Goal: Task Accomplishment & Management: Manage account settings

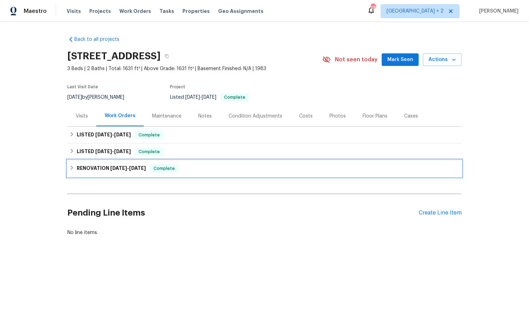
click at [74, 165] on icon at bounding box center [71, 167] width 5 height 5
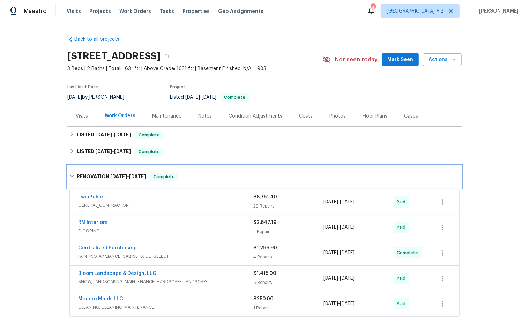
scroll to position [100, 0]
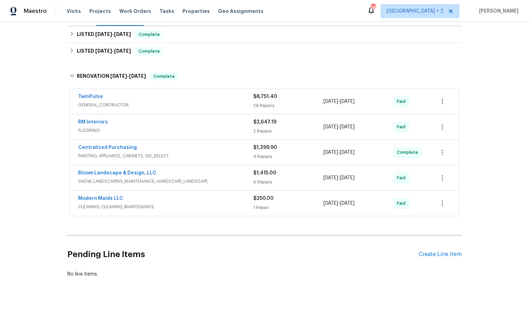
click at [189, 203] on span "CLEANING, CLEANING_MAINTENANCE" at bounding box center [165, 206] width 175 height 7
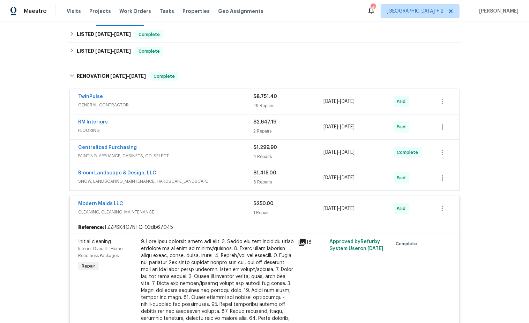
click at [225, 176] on div "Bloom Landscape & Design, LLC" at bounding box center [165, 173] width 175 height 8
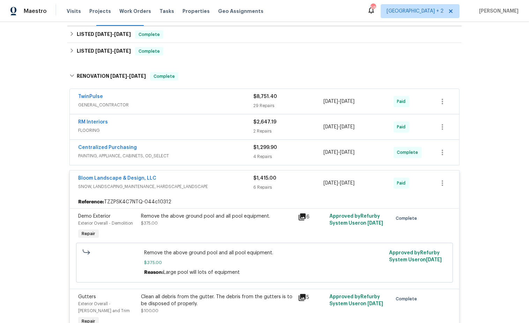
click at [194, 155] on span "PAINTING, APPLIANCE, CABINETS, OD_SELECT" at bounding box center [165, 155] width 175 height 7
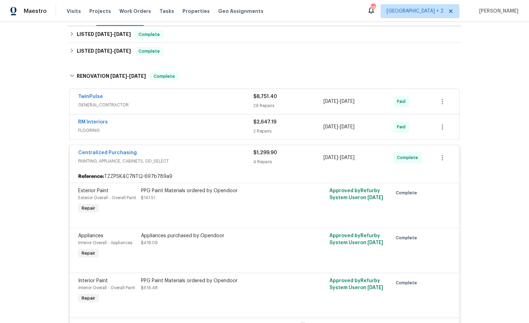
click at [205, 123] on div "RM Interiors" at bounding box center [165, 123] width 175 height 8
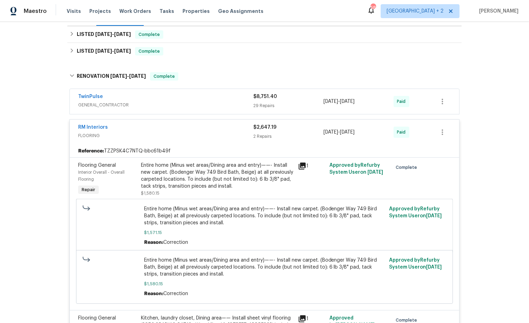
click at [207, 100] on div "TwinPulse" at bounding box center [165, 97] width 175 height 8
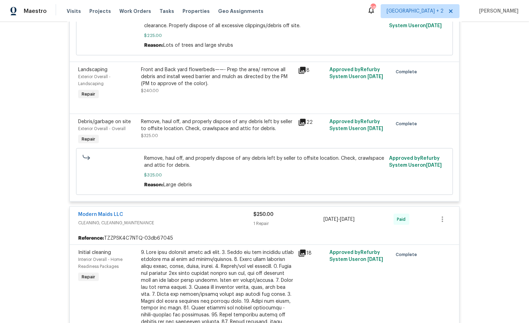
scroll to position [2887, 0]
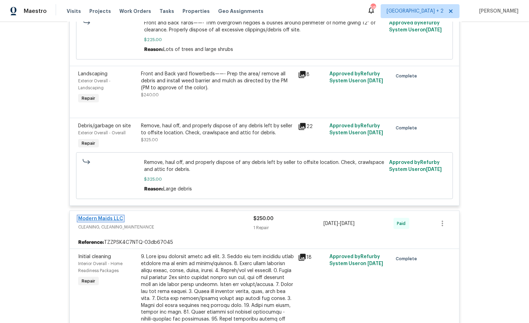
click at [102, 221] on link "Modern Maids LLC" at bounding box center [100, 218] width 45 height 5
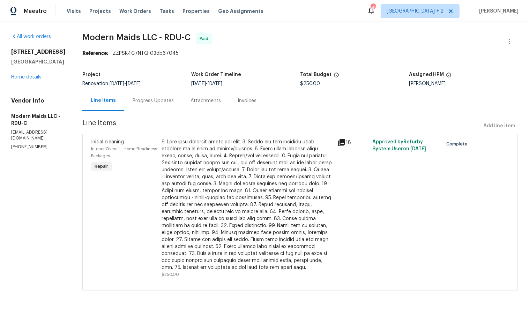
click at [253, 102] on div "Invoices" at bounding box center [246, 100] width 19 height 7
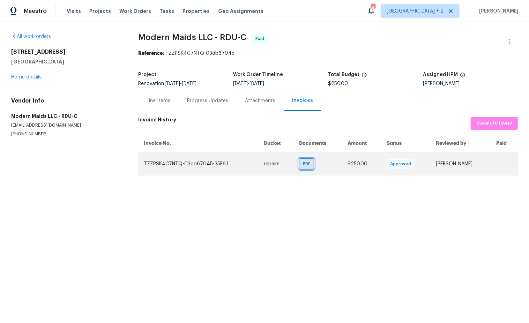
click at [303, 163] on span "PDF" at bounding box center [308, 163] width 10 height 7
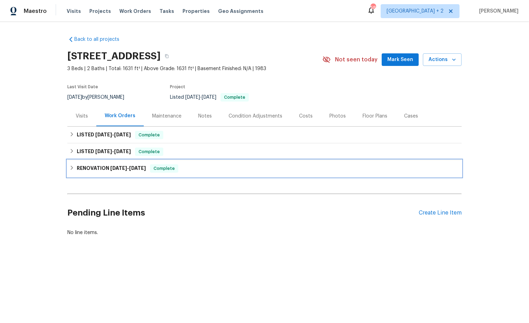
click at [73, 166] on icon at bounding box center [71, 167] width 5 height 5
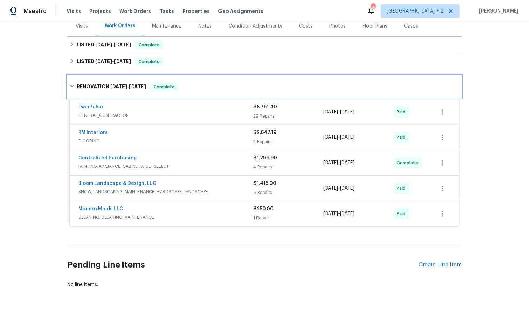
scroll to position [100, 0]
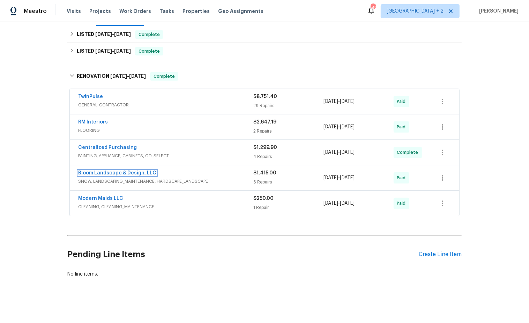
click at [138, 172] on link "Bloom Landscape & Design, LLC" at bounding box center [117, 172] width 78 height 5
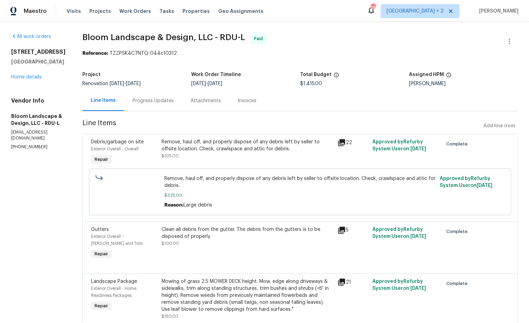
click at [246, 93] on div "Invoices" at bounding box center [247, 100] width 36 height 21
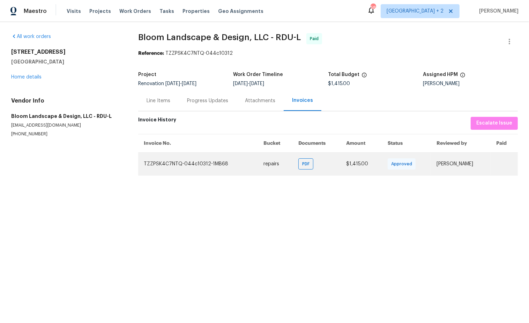
click at [296, 169] on td "PDF" at bounding box center [316, 163] width 48 height 23
click at [302, 161] on span "PDF" at bounding box center [307, 163] width 10 height 7
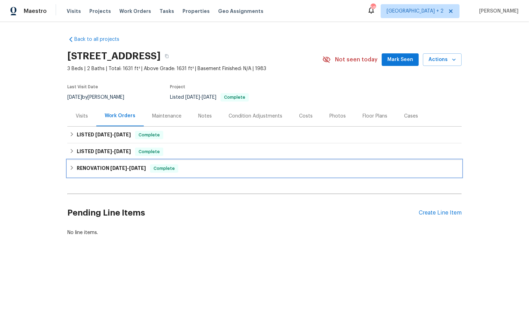
click at [74, 168] on icon at bounding box center [71, 167] width 5 height 5
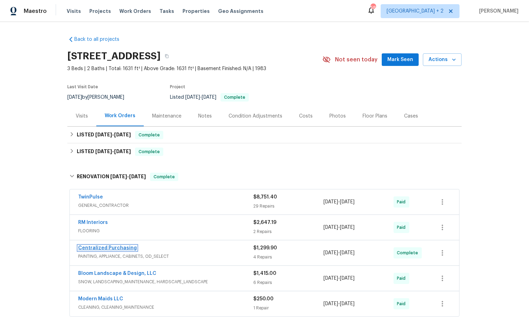
click at [117, 245] on link "Centralized Purchasing" at bounding box center [107, 247] width 59 height 5
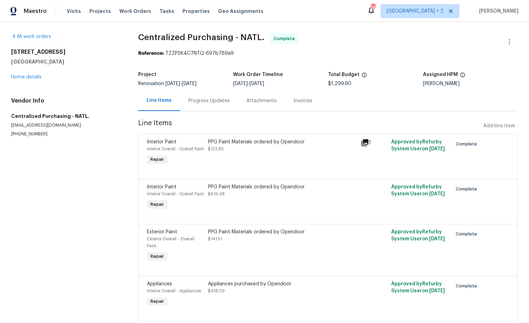
scroll to position [32, 0]
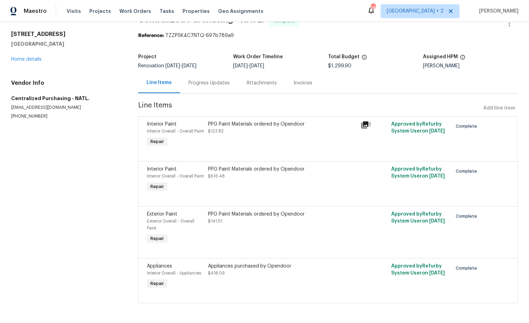
click at [300, 73] on div "Invoices" at bounding box center [303, 83] width 36 height 21
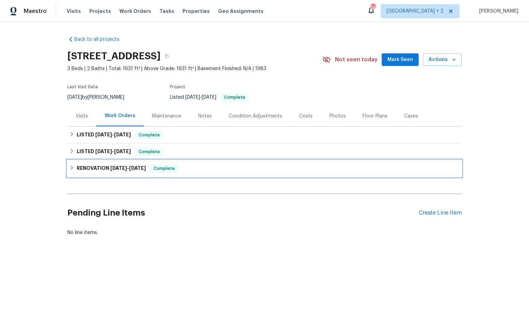
click at [71, 167] on icon at bounding box center [71, 167] width 5 height 5
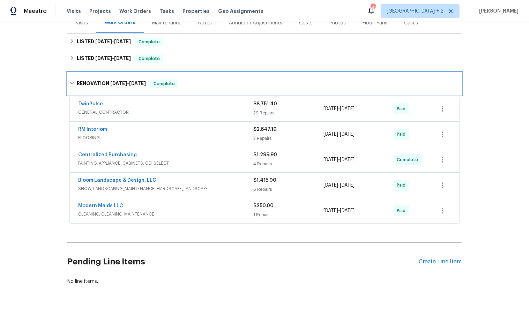
scroll to position [100, 0]
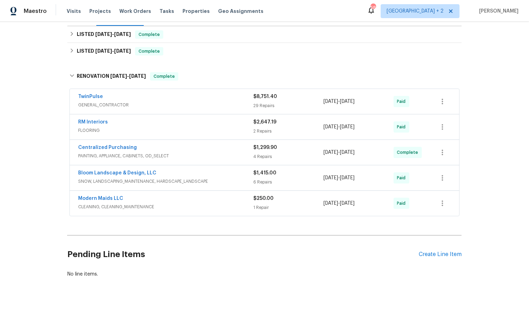
click at [189, 147] on div "Centralized Purchasing" at bounding box center [165, 148] width 175 height 8
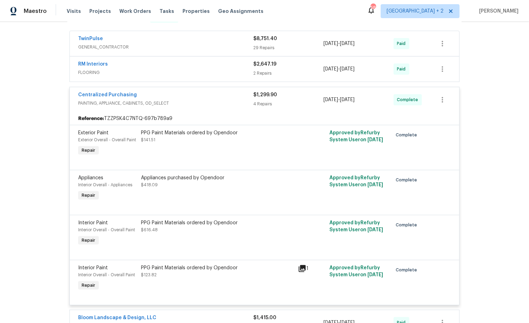
scroll to position [156, 0]
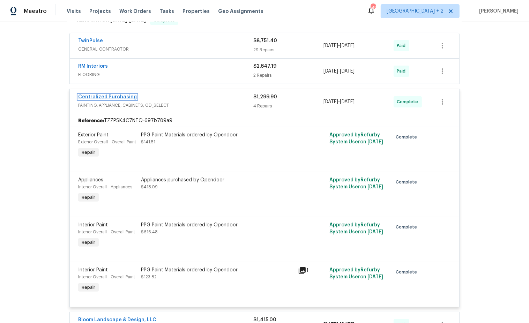
click at [115, 96] on link "Centralized Purchasing" at bounding box center [107, 96] width 59 height 5
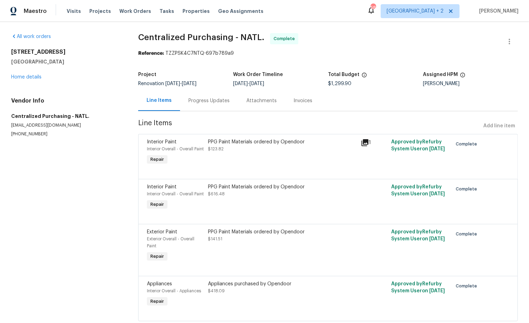
click at [304, 100] on div "Invoices" at bounding box center [302, 100] width 19 height 7
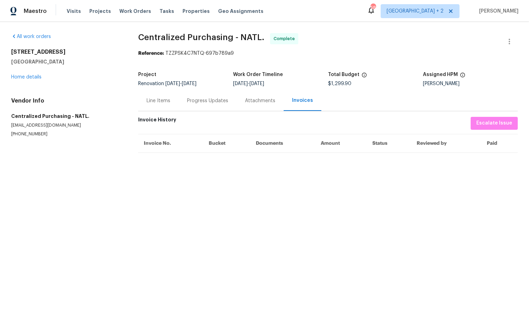
click at [159, 101] on div "Line Items" at bounding box center [158, 100] width 24 height 7
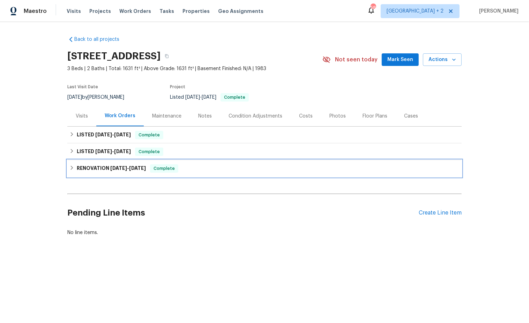
click at [72, 166] on icon at bounding box center [71, 167] width 5 height 5
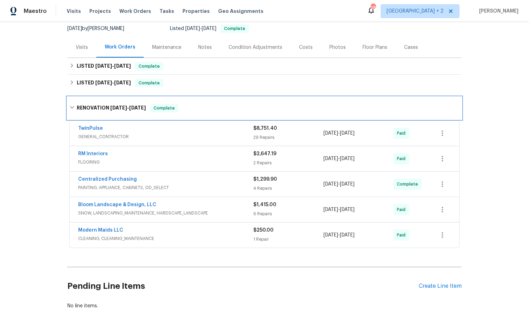
scroll to position [78, 0]
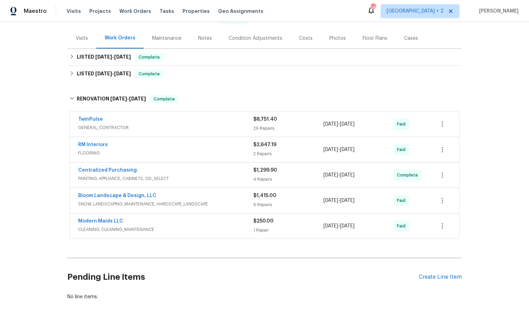
click at [203, 175] on span "PAINTING, APPLIANCE, CABINETS, OD_SELECT" at bounding box center [165, 178] width 175 height 7
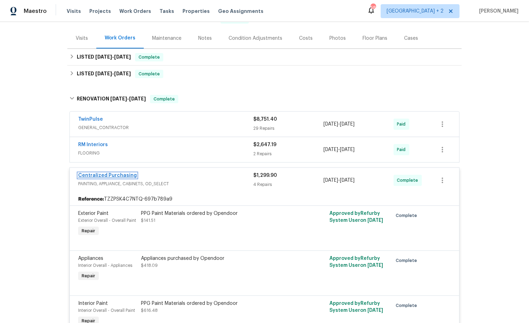
click at [123, 174] on link "Centralized Purchasing" at bounding box center [107, 175] width 59 height 5
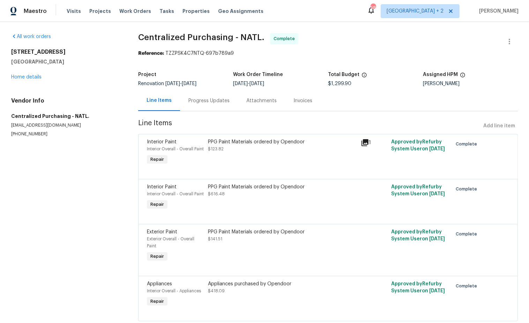
click at [298, 103] on div "Invoices" at bounding box center [302, 100] width 19 height 7
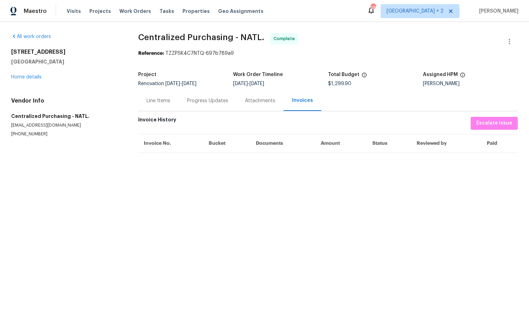
click at [256, 104] on div "Attachments" at bounding box center [260, 100] width 30 height 7
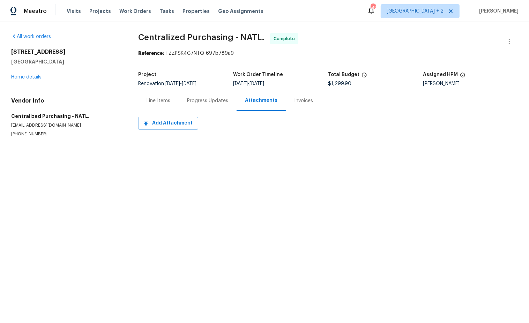
click at [157, 100] on div "Line Items" at bounding box center [158, 100] width 24 height 7
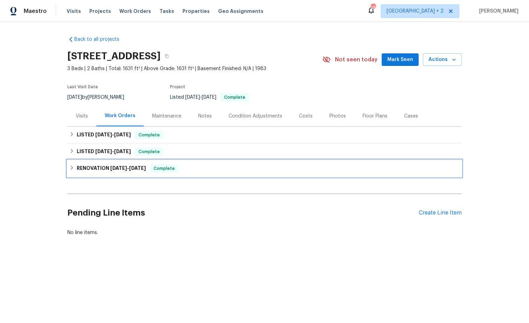
click at [75, 166] on div "RENOVATION [DATE] - [DATE] Complete" at bounding box center [264, 168] width 390 height 8
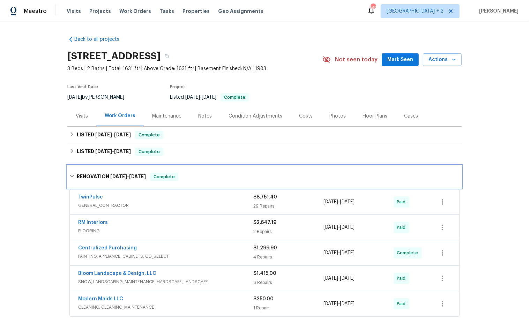
scroll to position [2, 0]
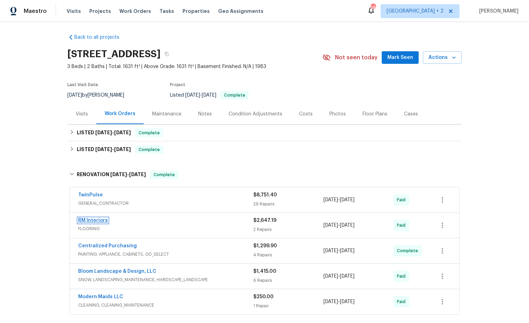
click at [101, 220] on link "RM Interiors" at bounding box center [93, 220] width 30 height 5
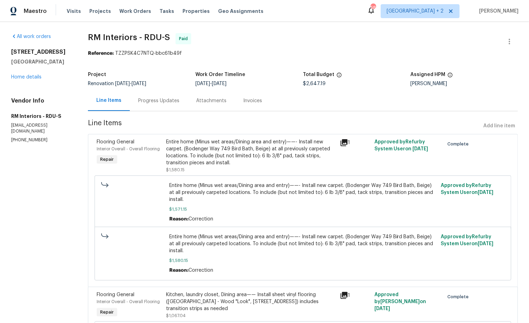
click at [256, 97] on div "Invoices" at bounding box center [253, 100] width 36 height 21
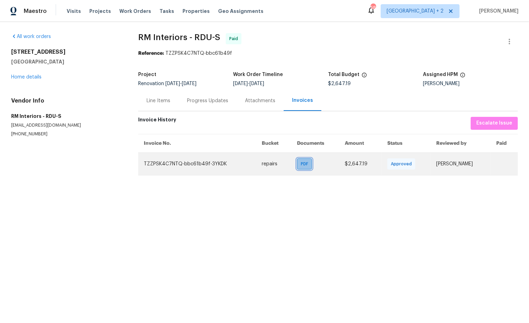
click at [301, 163] on span "PDF" at bounding box center [306, 163] width 10 height 7
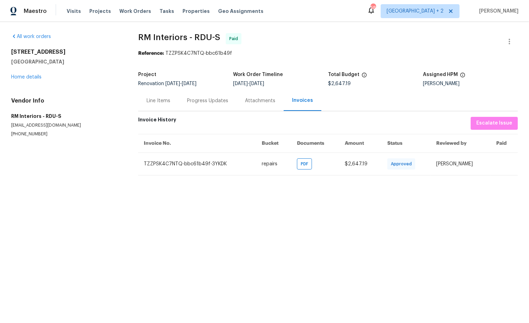
click at [255, 187] on html "Maestro Visits Projects Work Orders Tasks Properties Geo Assignments 58 [GEOGRA…" at bounding box center [264, 93] width 529 height 187
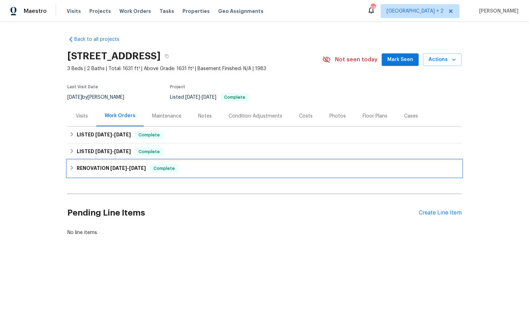
click at [72, 165] on div "RENOVATION [DATE] - [DATE] Complete" at bounding box center [264, 168] width 390 height 8
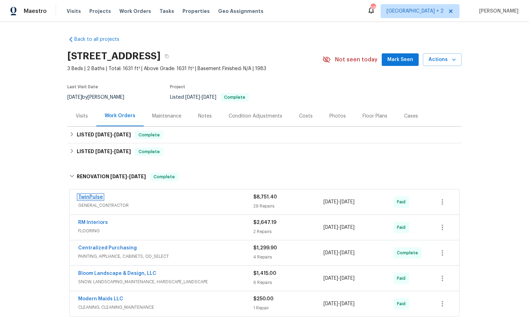
click at [90, 196] on link "TwinPulse" at bounding box center [90, 197] width 25 height 5
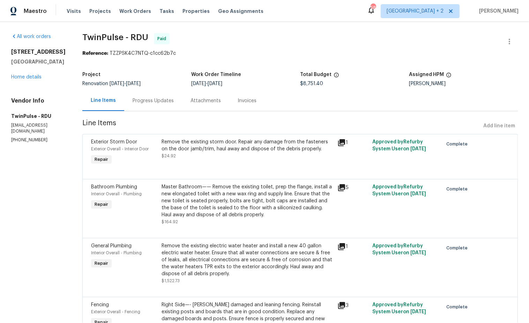
click at [237, 101] on div "Invoices" at bounding box center [246, 100] width 19 height 7
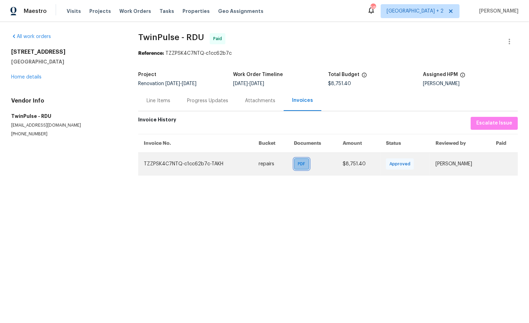
click at [298, 166] on span "PDF" at bounding box center [303, 163] width 10 height 7
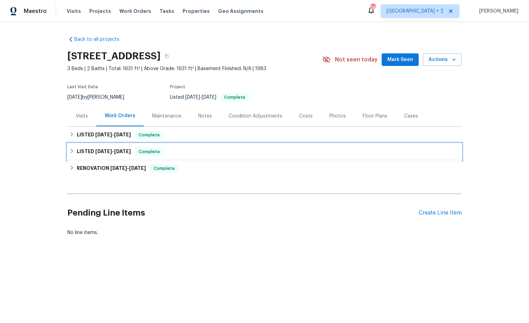
click at [72, 146] on div "LISTED [DATE] - [DATE] Complete" at bounding box center [264, 151] width 394 height 17
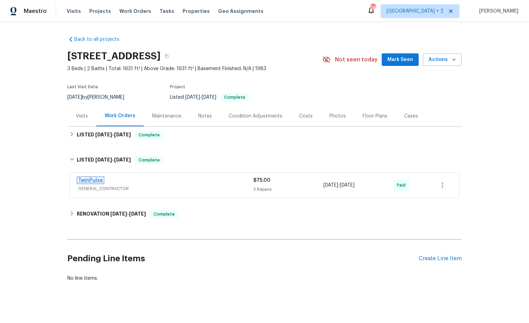
click at [96, 179] on link "TwinPulse" at bounding box center [90, 180] width 25 height 5
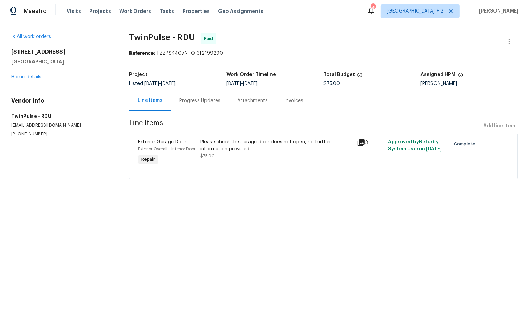
click at [289, 105] on div "Invoices" at bounding box center [294, 100] width 36 height 21
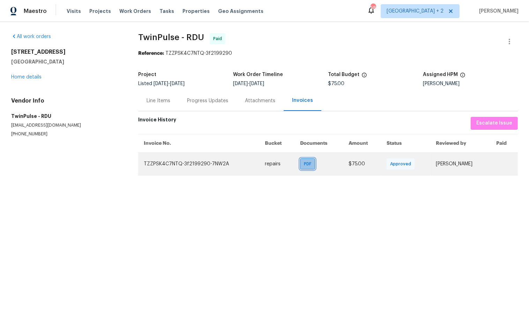
click at [305, 160] on span "PDF" at bounding box center [309, 163] width 10 height 7
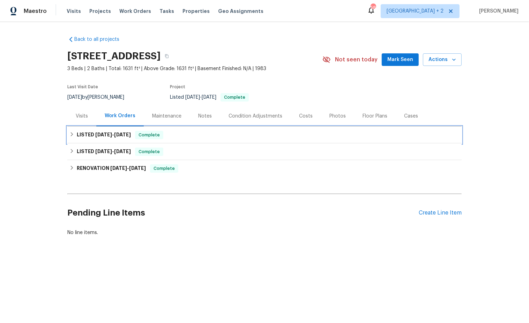
click at [71, 132] on icon at bounding box center [71, 134] width 5 height 5
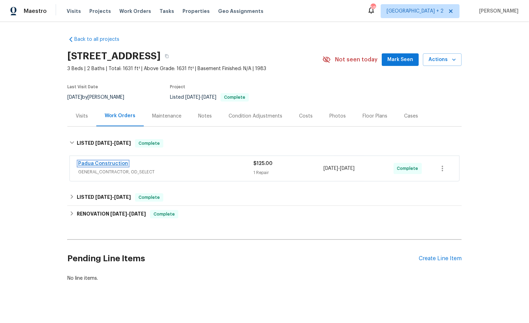
click at [116, 164] on link "Padua Construction" at bounding box center [103, 163] width 50 height 5
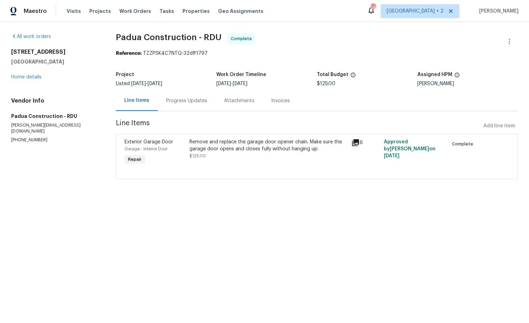
click at [271, 104] on div "Invoices" at bounding box center [280, 100] width 19 height 7
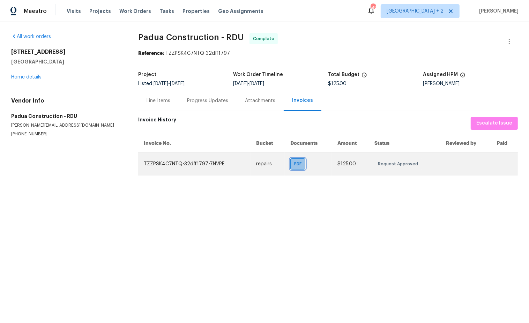
click at [296, 168] on div "PDF" at bounding box center [297, 163] width 15 height 11
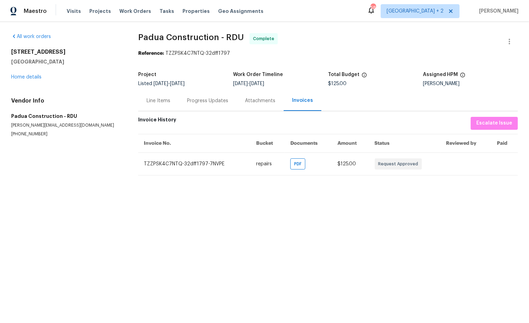
click at [225, 184] on div "All work orders [STREET_ADDRESS] Home details Vendor Info Padua Construction - …" at bounding box center [264, 104] width 529 height 165
